Goal: Information Seeking & Learning: Learn about a topic

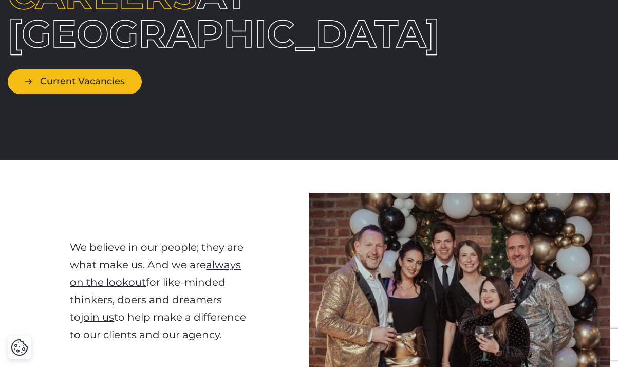
click at [78, 94] on link "Current Vacancies" at bounding box center [75, 81] width 134 height 24
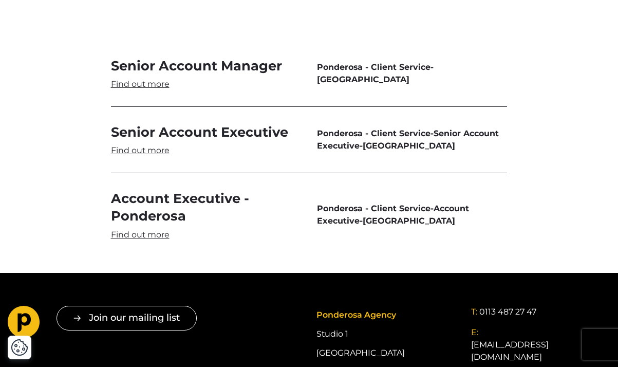
scroll to position [2990, 0]
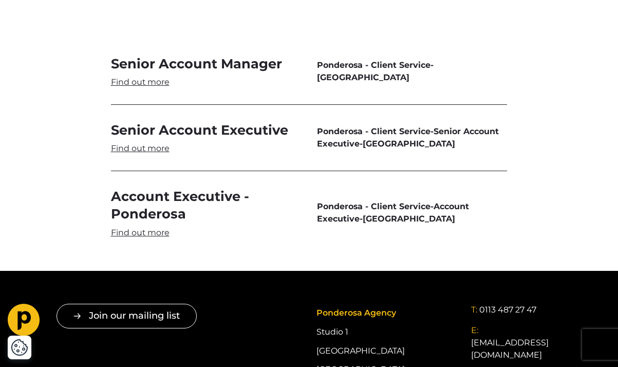
click at [153, 58] on link "Senior Account Manager" at bounding box center [206, 71] width 190 height 33
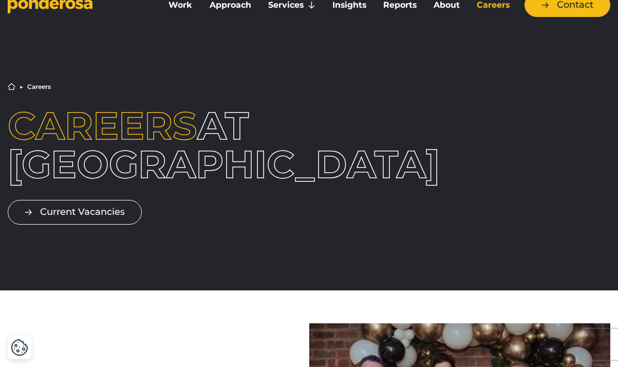
scroll to position [0, 0]
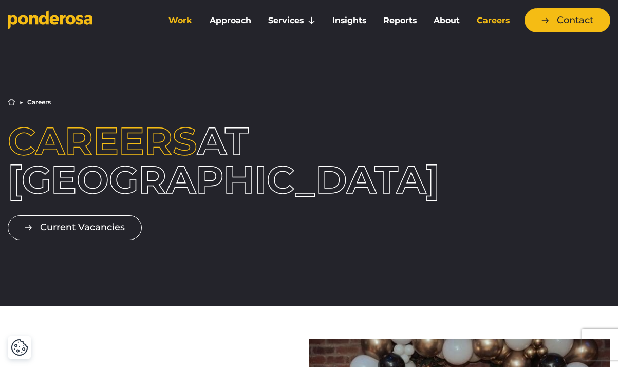
click at [173, 19] on link "Work" at bounding box center [180, 21] width 37 height 22
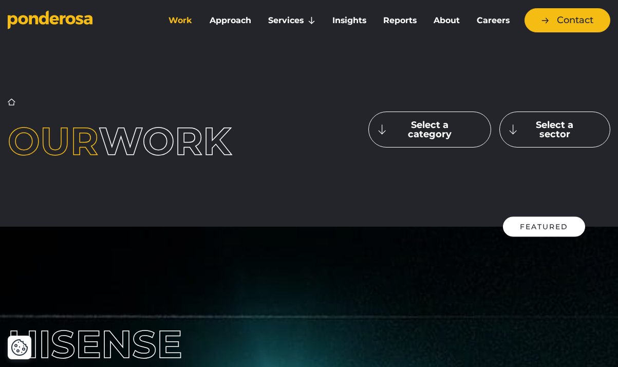
click at [416, 124] on button "Select a category" at bounding box center [430, 130] width 123 height 36
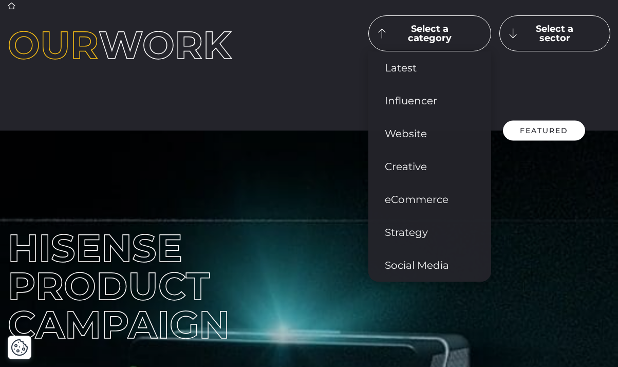
scroll to position [101, 0]
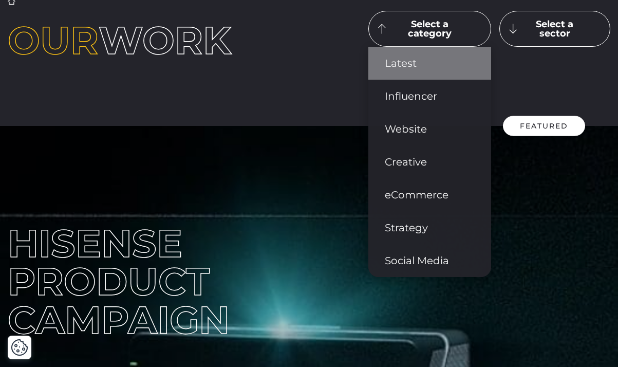
click at [409, 72] on link "Latest" at bounding box center [430, 63] width 123 height 33
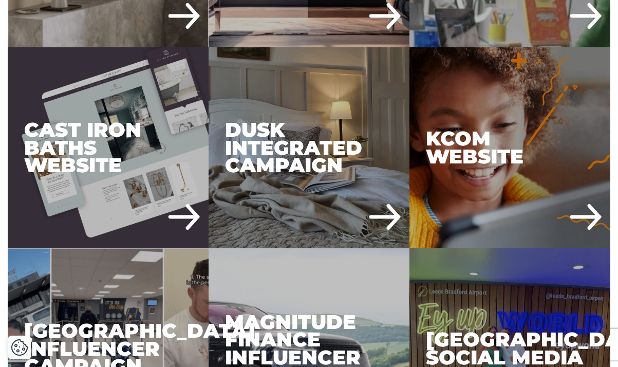
scroll to position [930, 0]
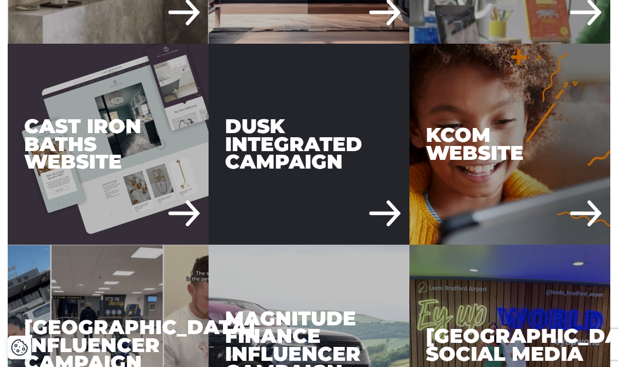
click at [383, 216] on div "DUSK Integrated Campaign" at bounding box center [309, 144] width 201 height 201
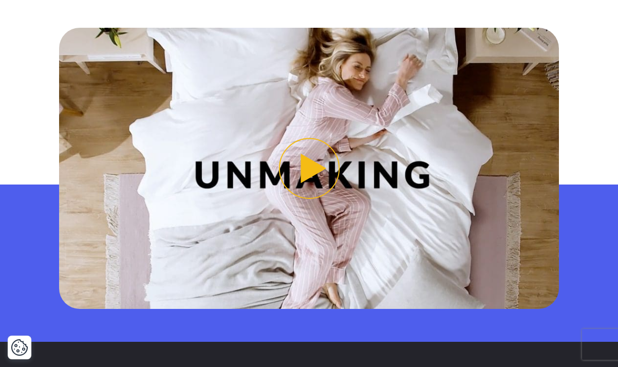
scroll to position [855, 0]
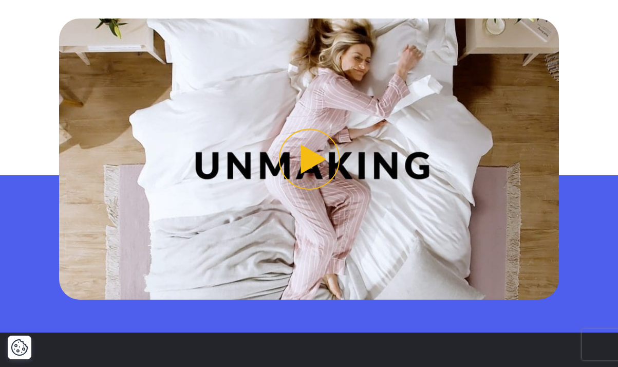
click at [313, 158] on button "Play video" at bounding box center [309, 159] width 500 height 281
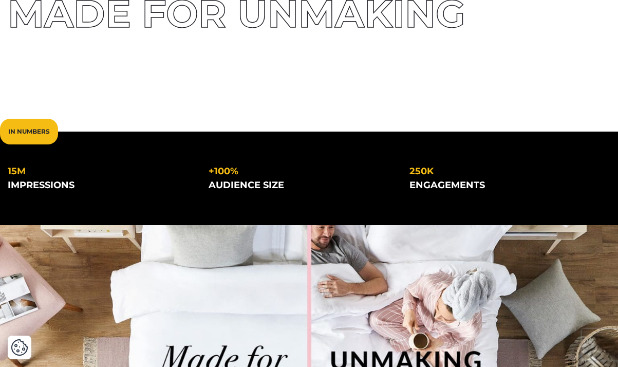
scroll to position [0, 0]
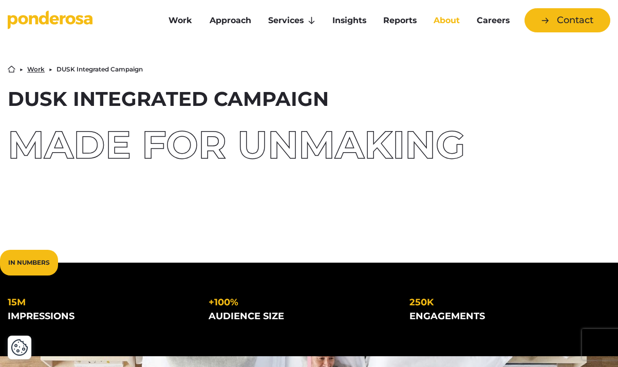
click at [445, 19] on link "About" at bounding box center [447, 21] width 39 height 22
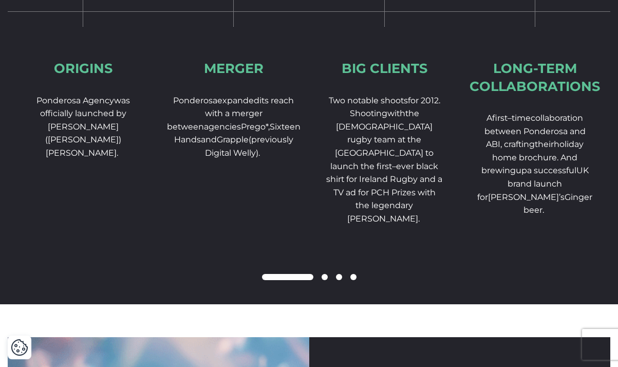
scroll to position [1586, 0]
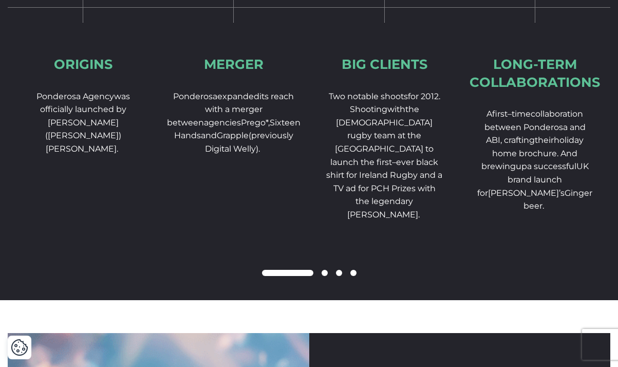
click at [324, 276] on span at bounding box center [325, 273] width 6 height 6
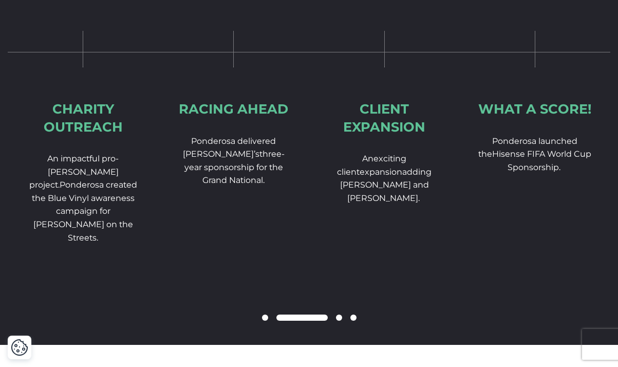
scroll to position [1542, 0]
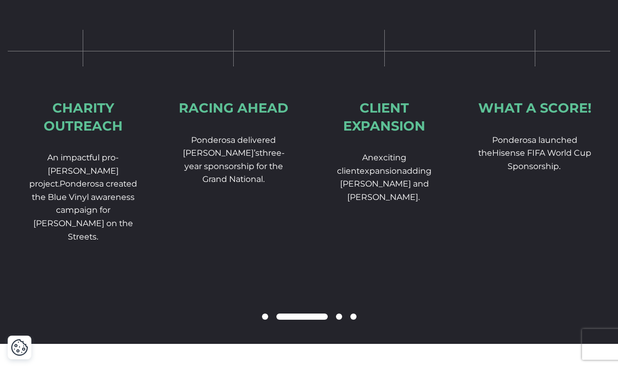
click at [338, 320] on span at bounding box center [339, 317] width 6 height 6
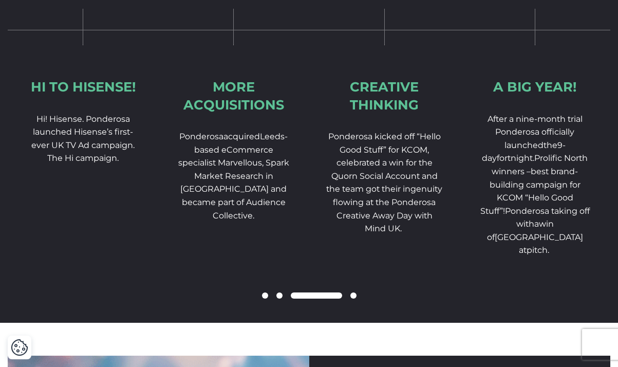
scroll to position [1566, 0]
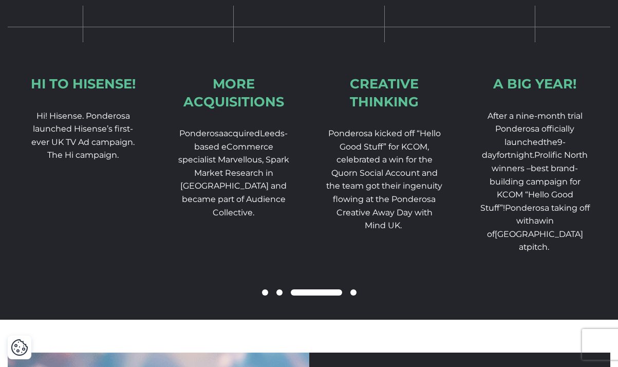
click at [353, 296] on span at bounding box center [354, 292] width 6 height 6
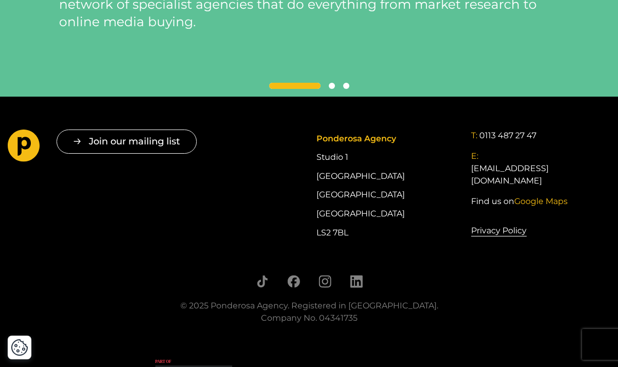
scroll to position [2363, 0]
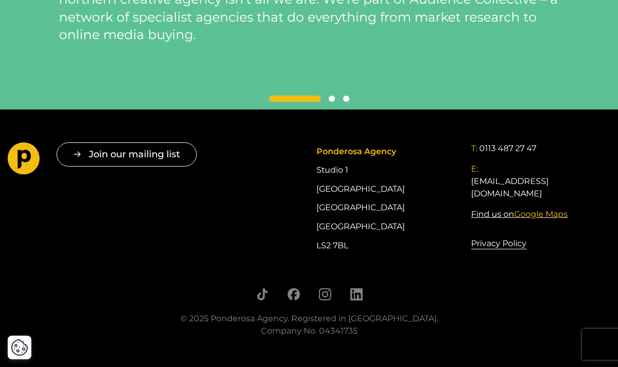
click at [526, 212] on span "Google Maps" at bounding box center [541, 214] width 53 height 10
